Goal: Navigation & Orientation: Find specific page/section

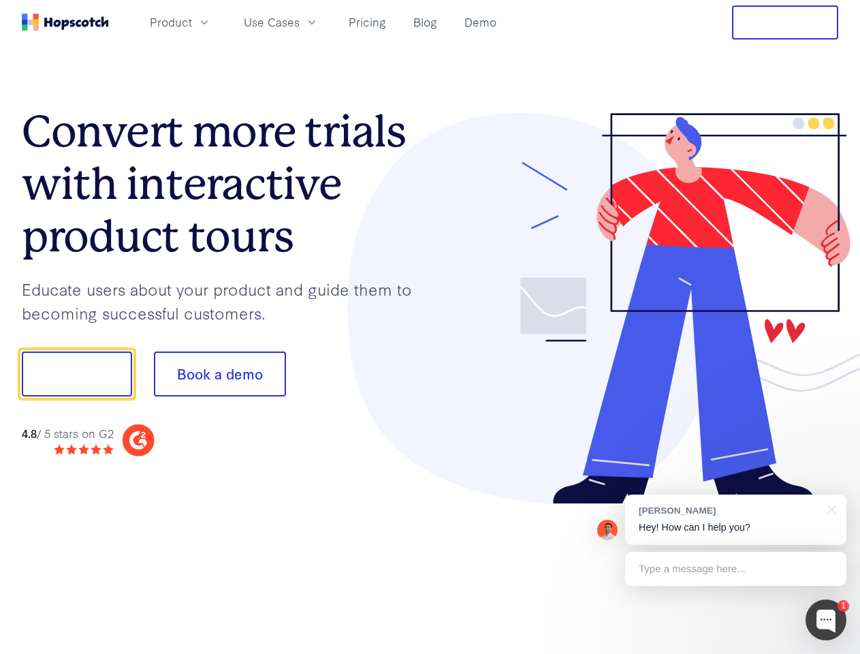
click at [430, 327] on div at bounding box center [634, 308] width 409 height 391
click at [192, 22] on span "Product" at bounding box center [171, 22] width 42 height 17
click at [300, 22] on span "Use Cases" at bounding box center [272, 22] width 56 height 17
click at [785, 22] on button "Free Trial" at bounding box center [785, 22] width 106 height 34
click at [76, 374] on button "Show me!" at bounding box center [77, 373] width 110 height 45
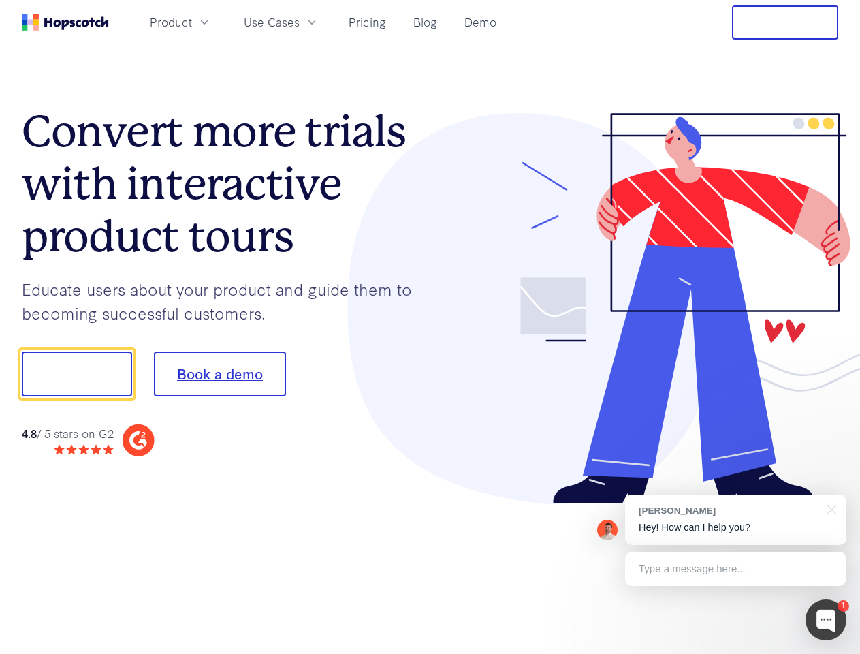
click at [219, 374] on button "Book a demo" at bounding box center [220, 373] width 132 height 45
click at [826, 620] on div at bounding box center [825, 619] width 41 height 41
click at [735, 519] on div "[PERSON_NAME] Hey! How can I help you?" at bounding box center [735, 519] width 221 height 50
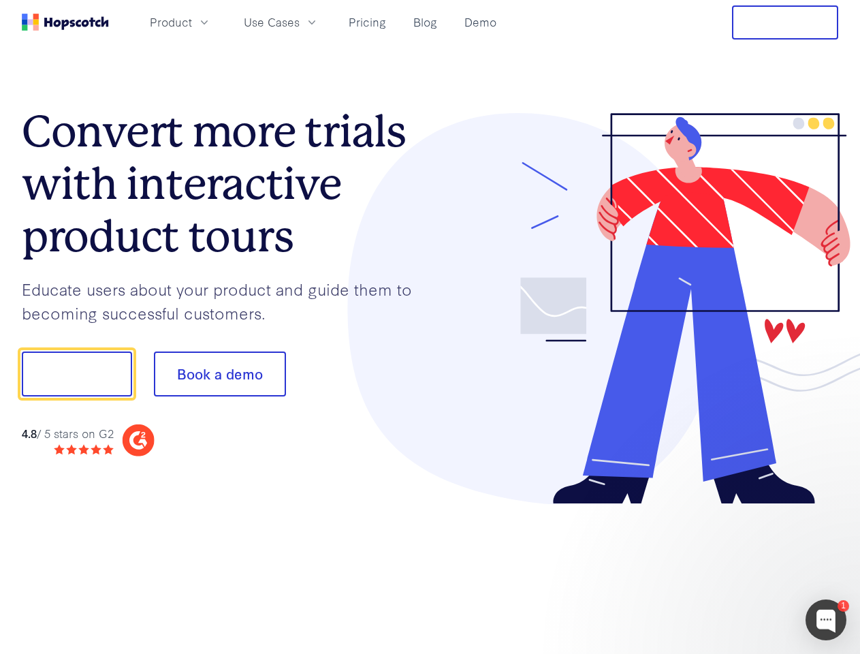
click at [829, 508] on div at bounding box center [718, 463] width 255 height 272
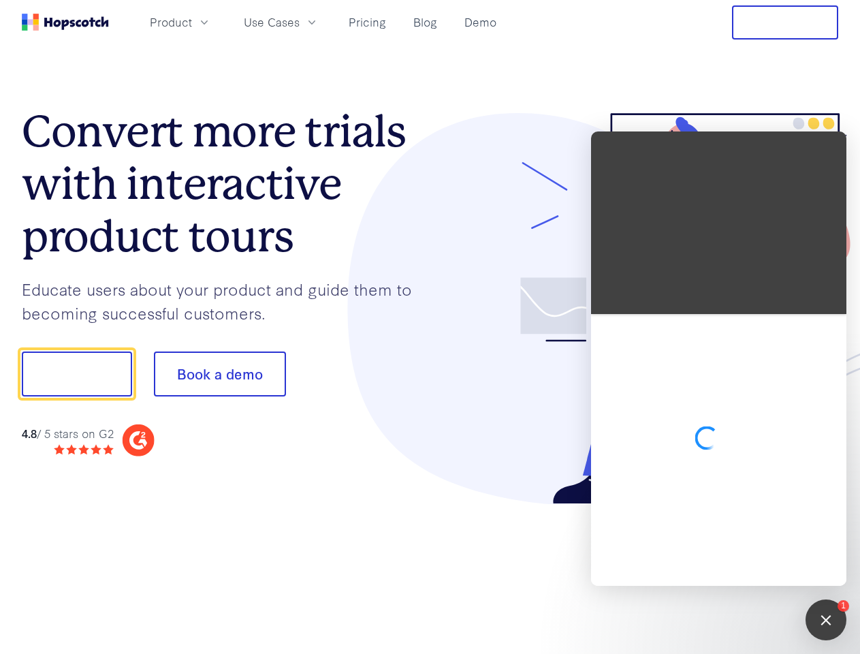
click at [735, 569] on div at bounding box center [718, 450] width 255 height 272
